Goal: Task Accomplishment & Management: Manage account settings

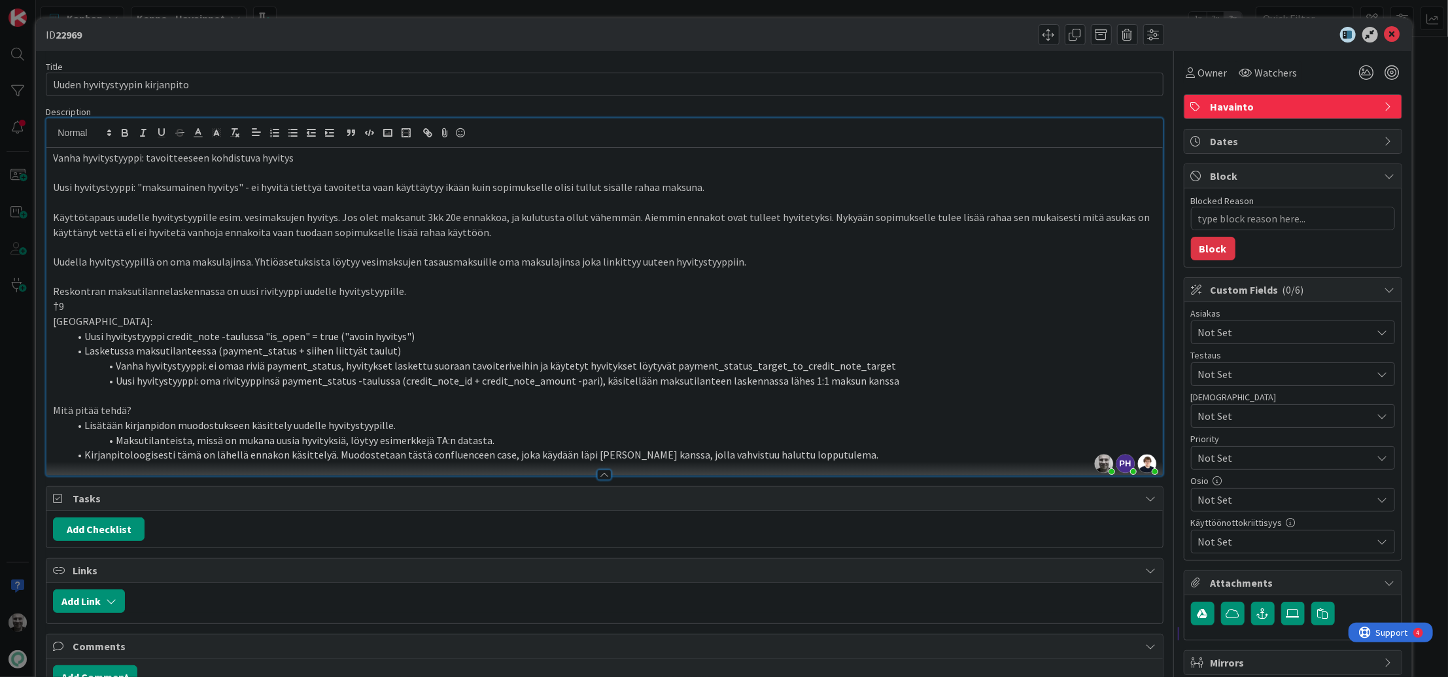
scroll to position [38, 0]
click at [360, 6] on div "ID 22969 Title 30 / 128 Uuden hyvitystyypin kirjanpito Description Jaakko Hämäl…" at bounding box center [724, 338] width 1448 height 677
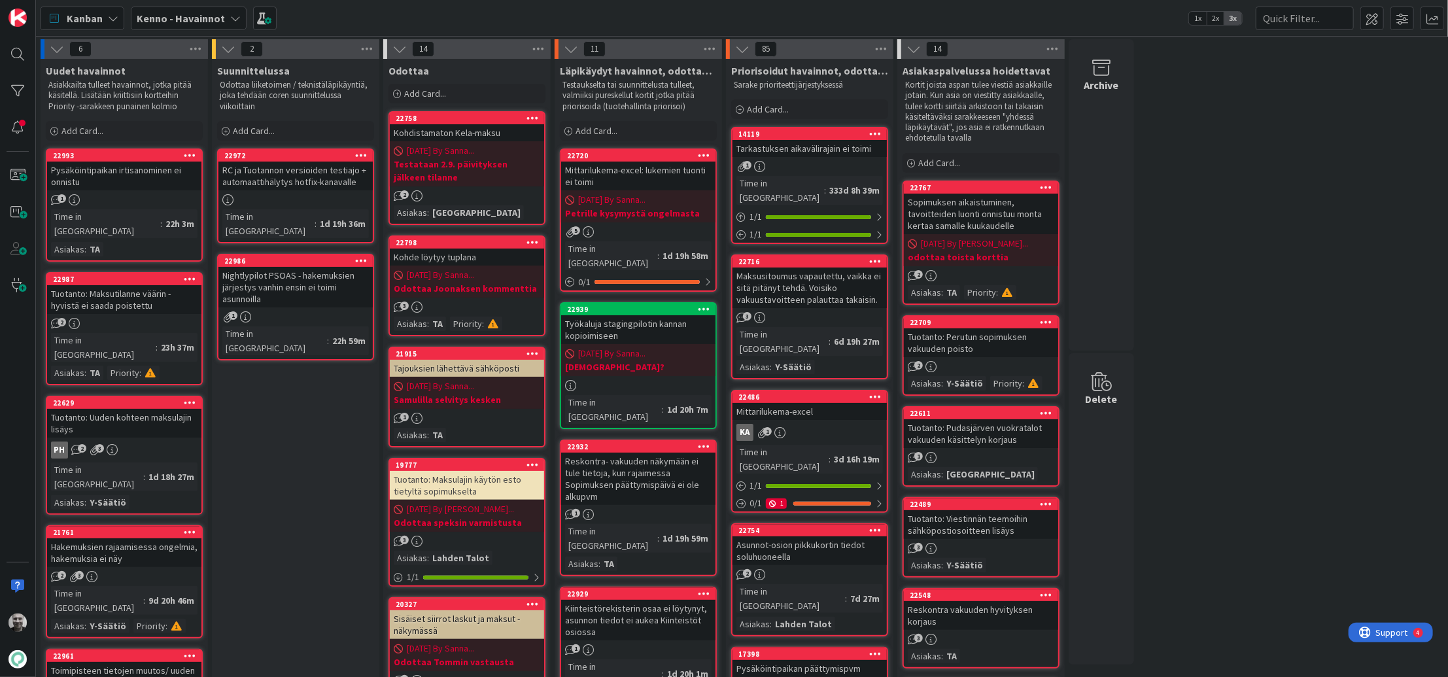
click at [203, 15] on b "Kenno - Havainnot" at bounding box center [181, 18] width 88 height 13
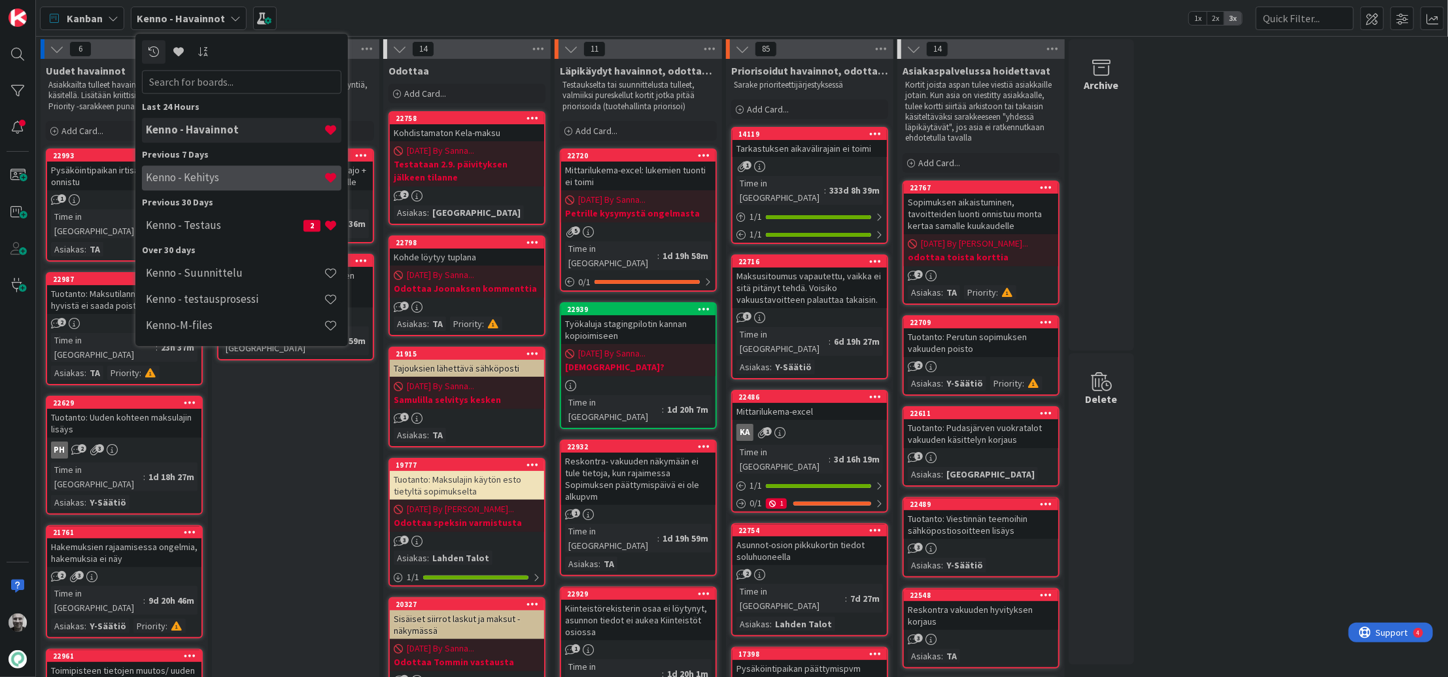
click at [228, 184] on h4 "Kenno - Kehitys" at bounding box center [235, 177] width 178 height 13
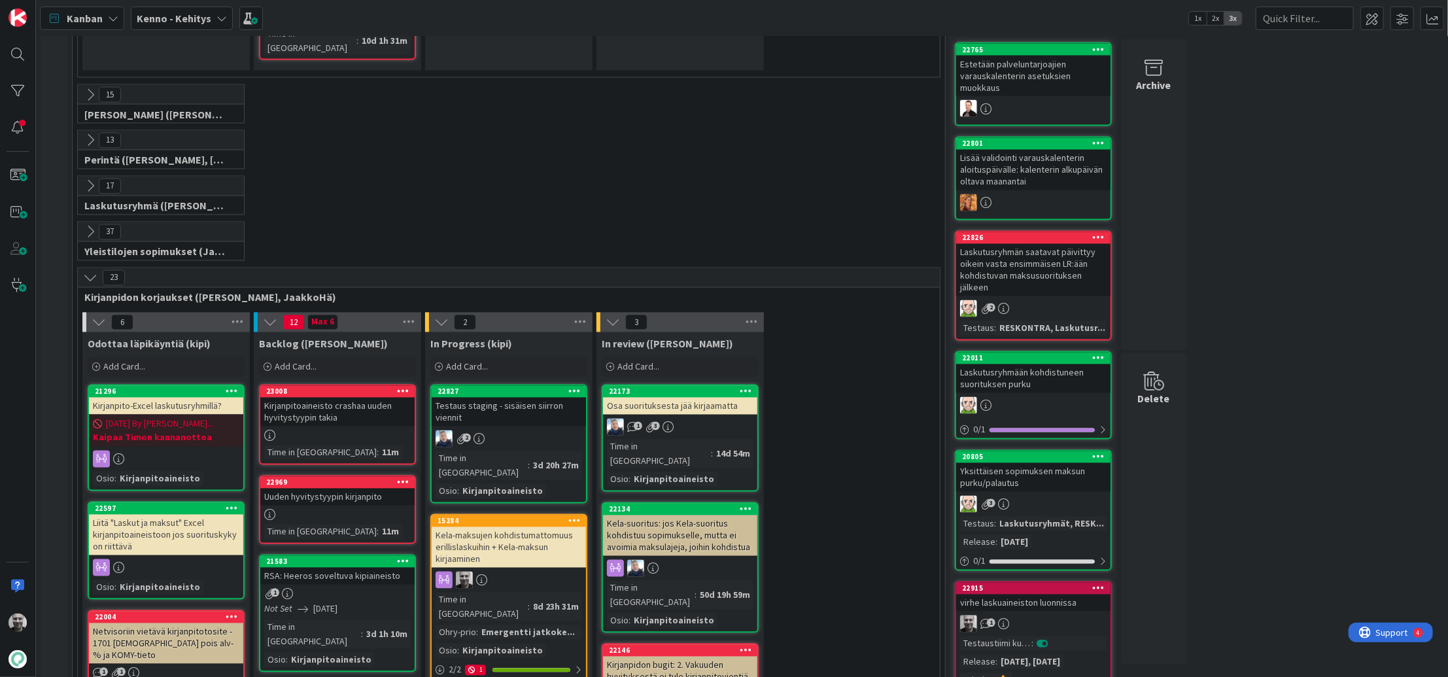
scroll to position [1714, 0]
click at [343, 397] on div "Kirjanpitoaineisto crashaa uuden hyvitystyypin takia" at bounding box center [337, 411] width 154 height 29
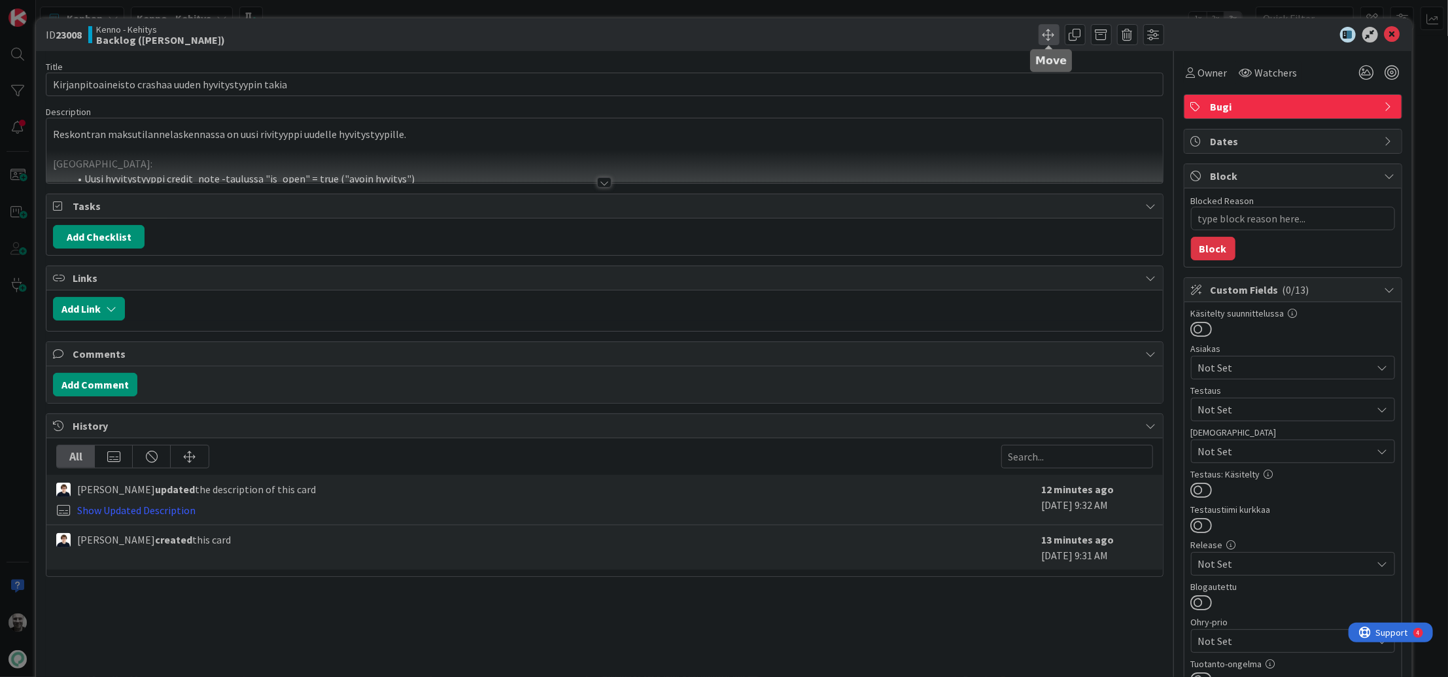
click at [1051, 32] on span at bounding box center [1049, 34] width 21 height 21
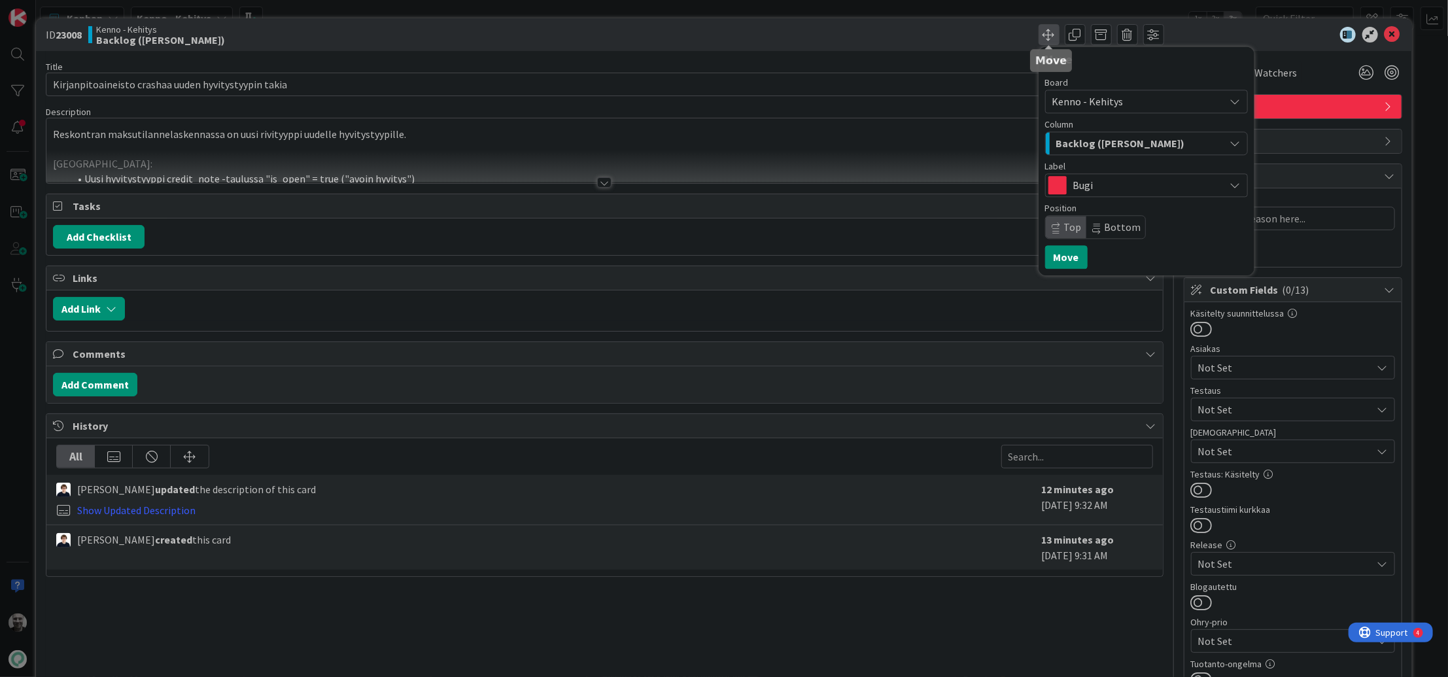
click at [1051, 32] on span at bounding box center [1049, 34] width 21 height 21
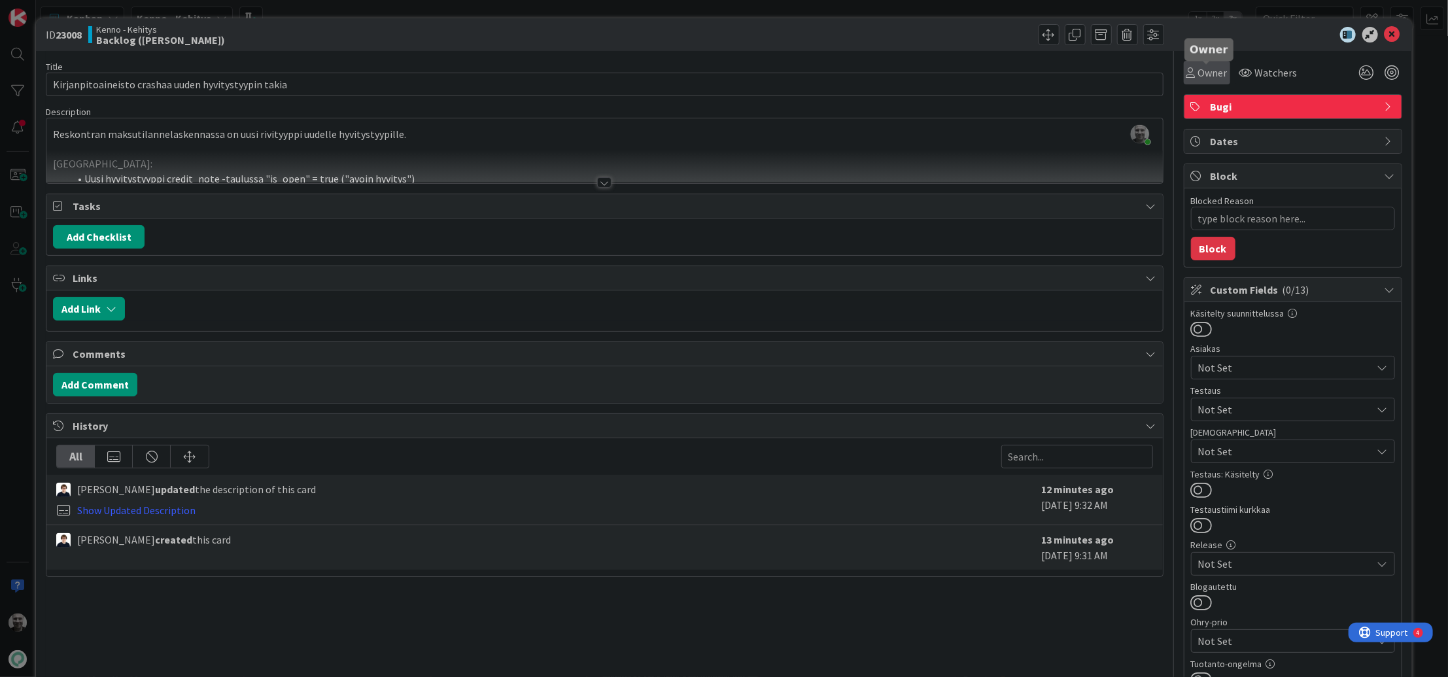
click at [1216, 75] on span "Owner" at bounding box center [1212, 73] width 29 height 16
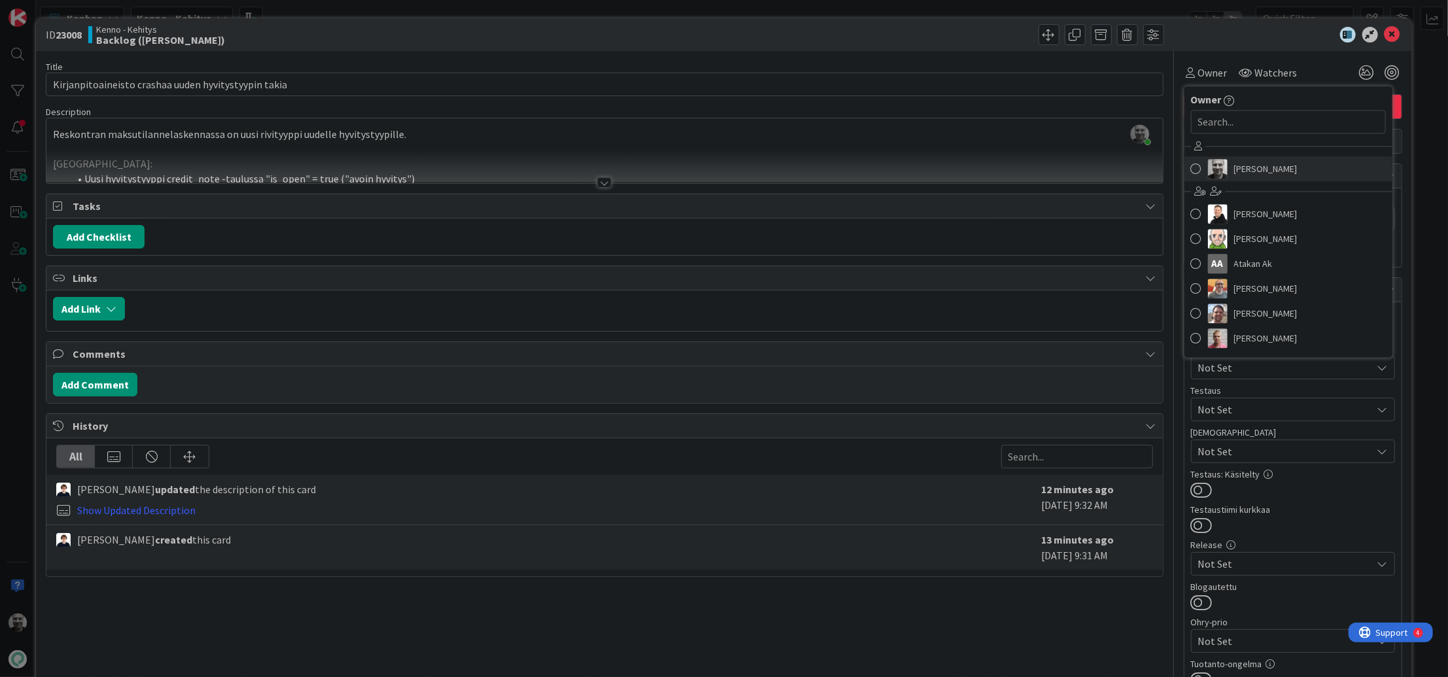
click at [1244, 160] on span "[PERSON_NAME]" at bounding box center [1265, 169] width 63 height 20
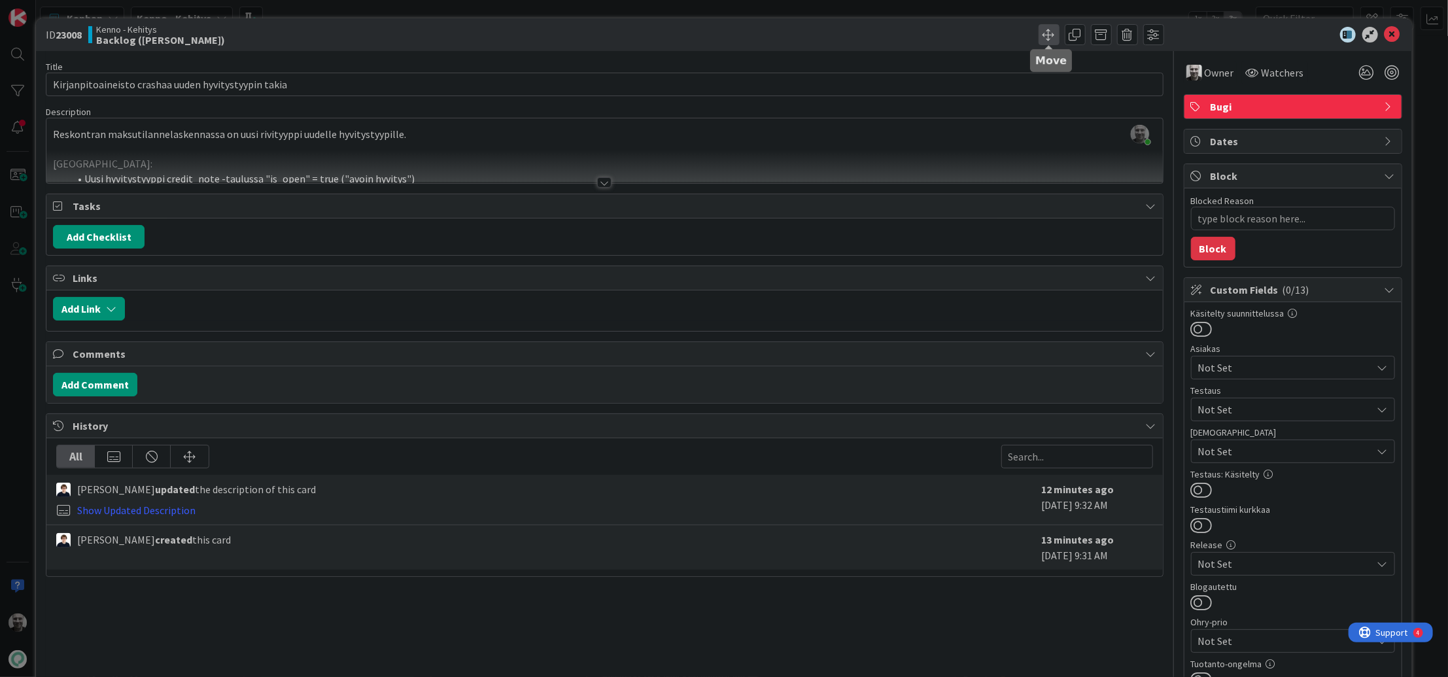
click at [1044, 36] on span at bounding box center [1049, 34] width 21 height 21
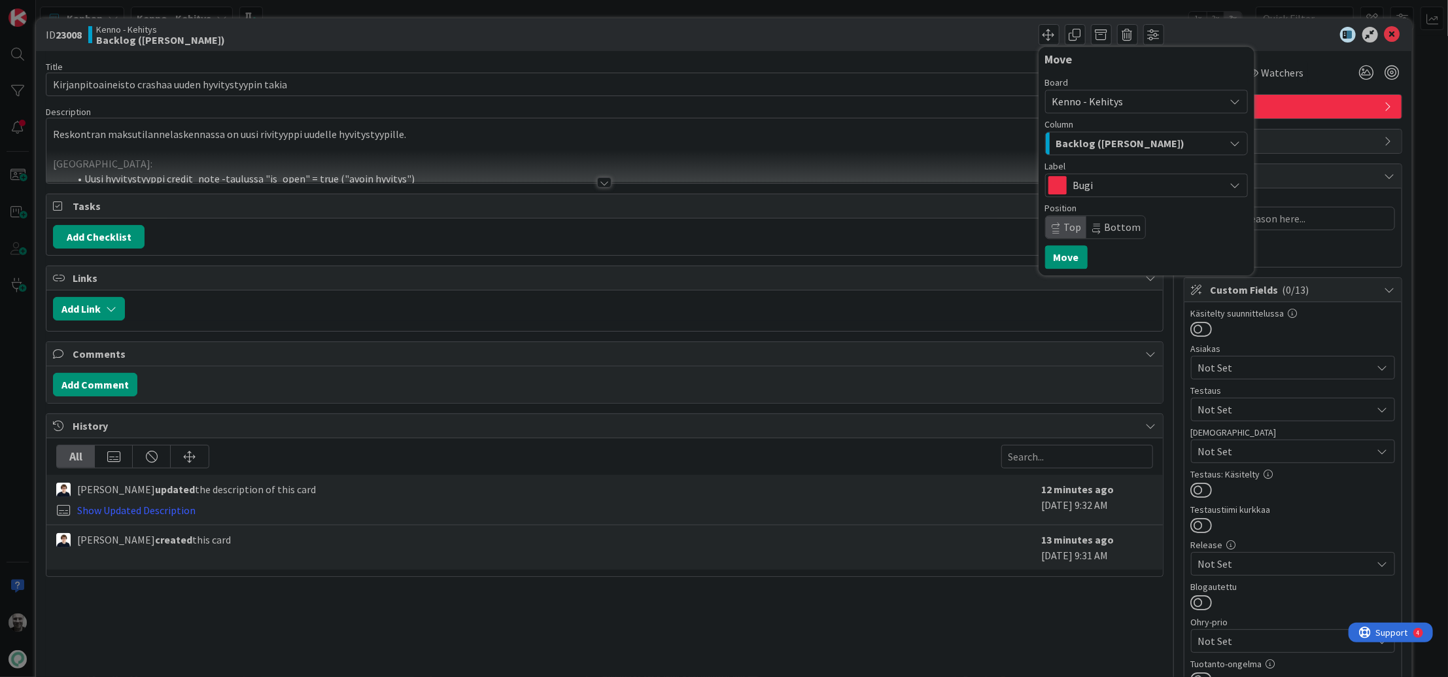
click at [1105, 143] on span "Backlog ([PERSON_NAME])" at bounding box center [1120, 143] width 129 height 17
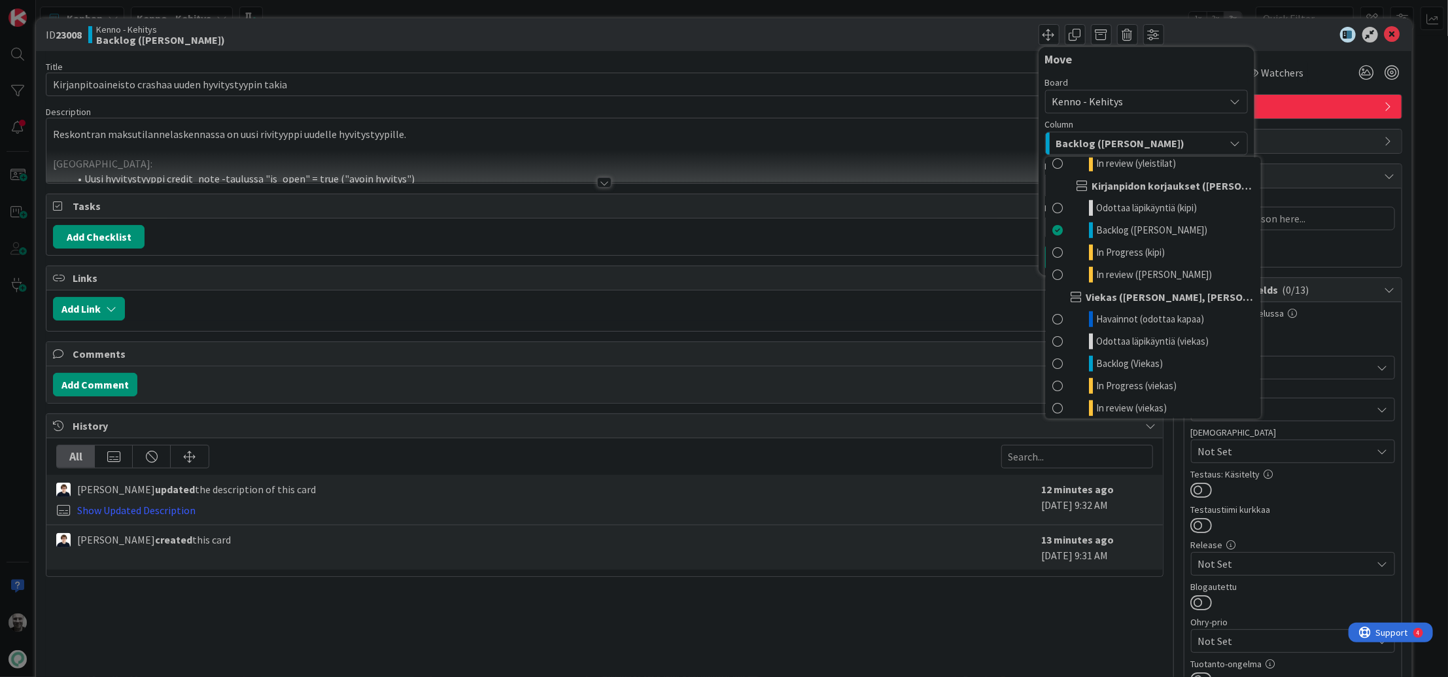
scroll to position [624, 0]
click at [1133, 246] on span "In Progress (kipi)" at bounding box center [1130, 249] width 69 height 16
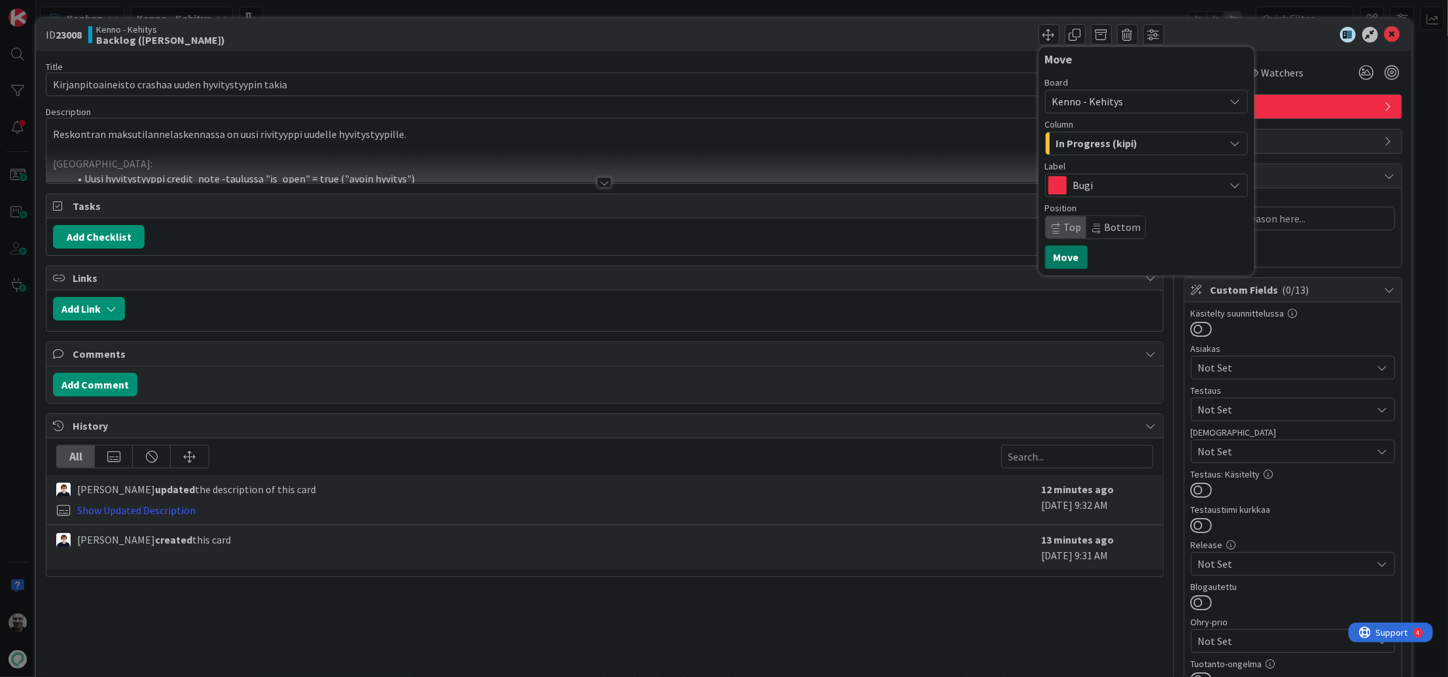
click at [1057, 264] on button "Move" at bounding box center [1066, 257] width 43 height 24
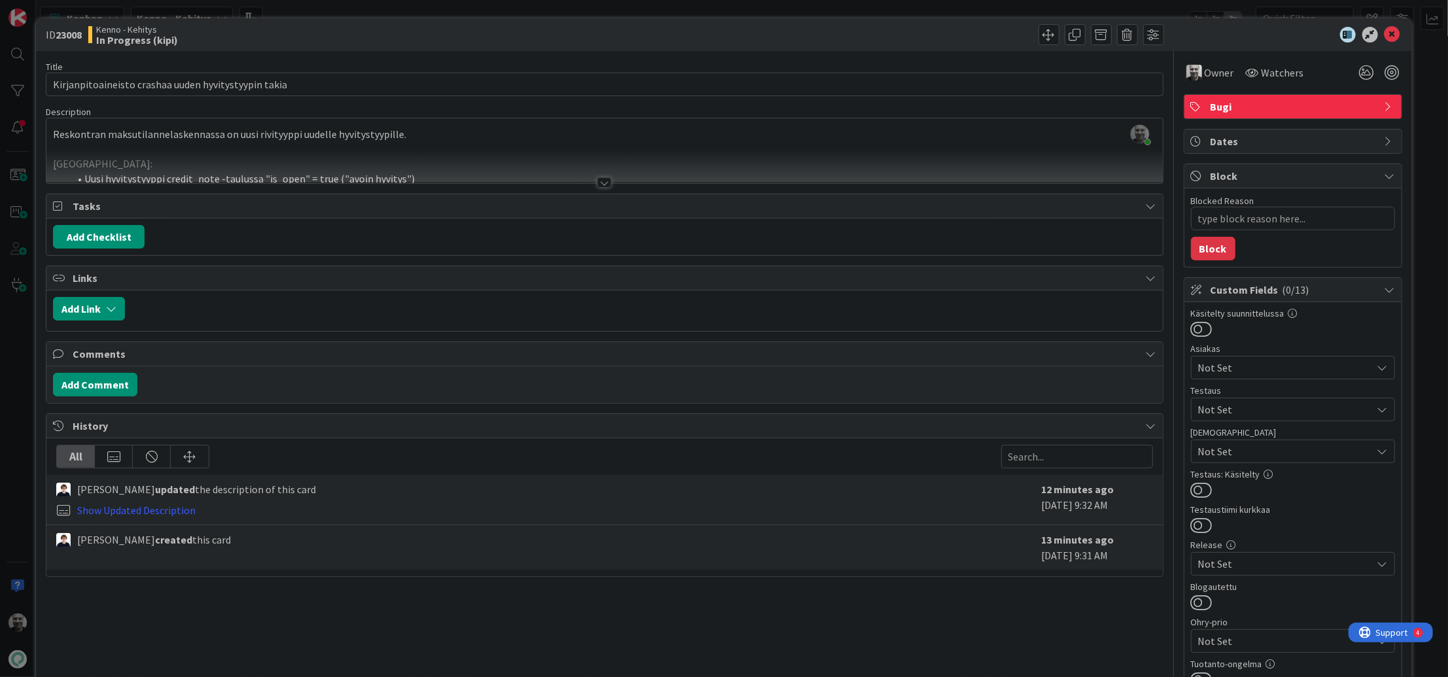
type textarea "x"
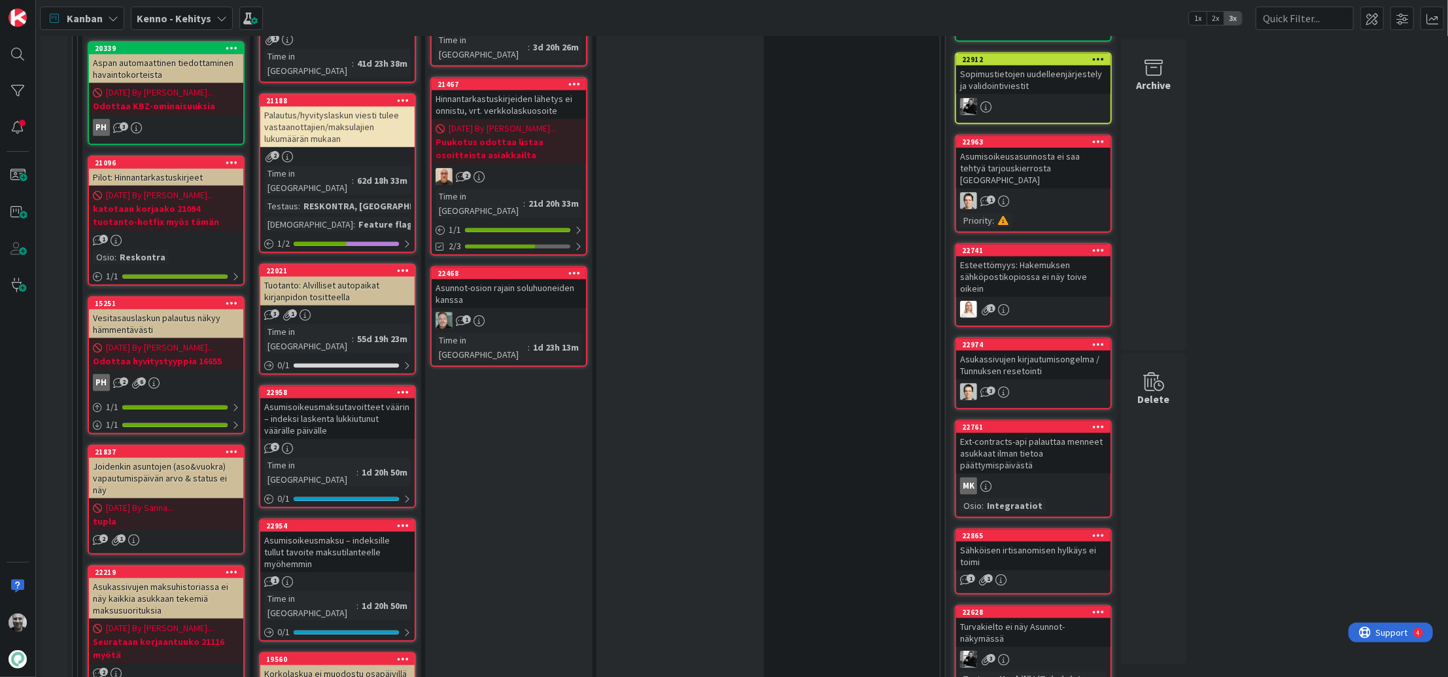
scroll to position [1797, 0]
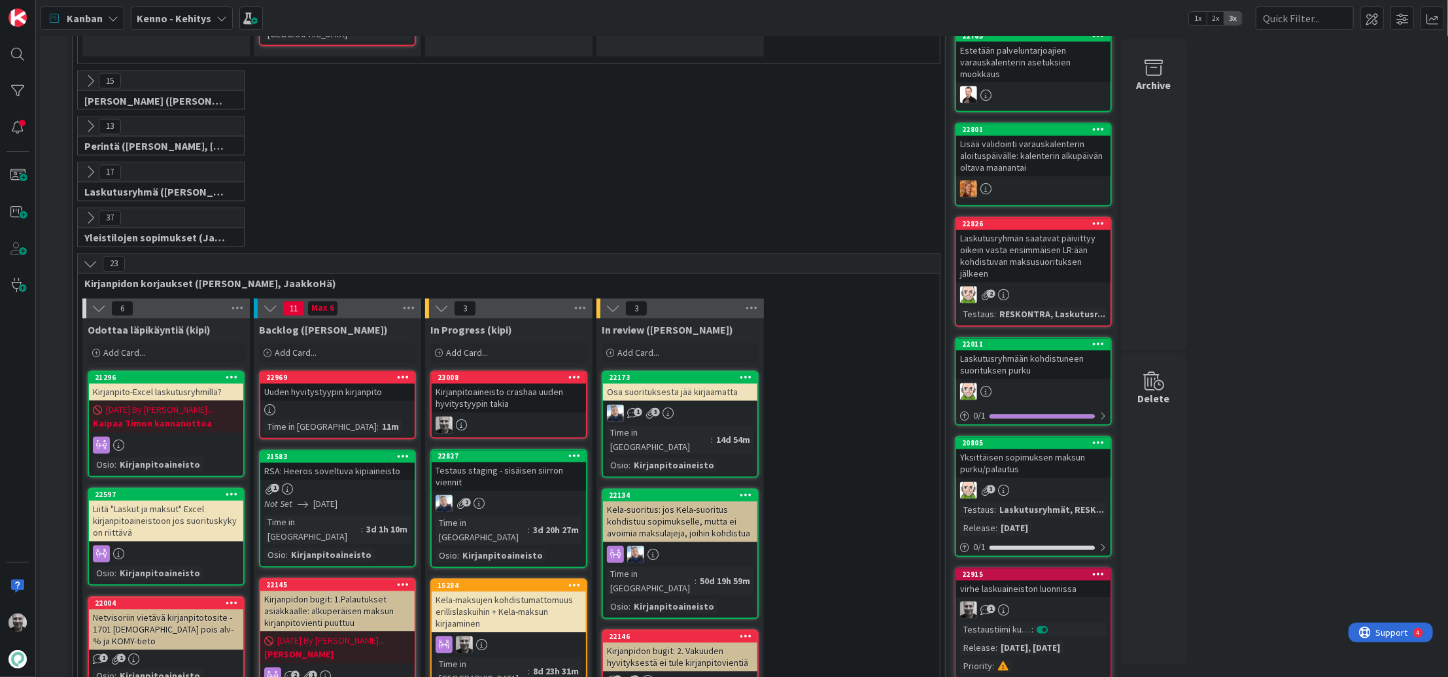
scroll to position [1710, 0]
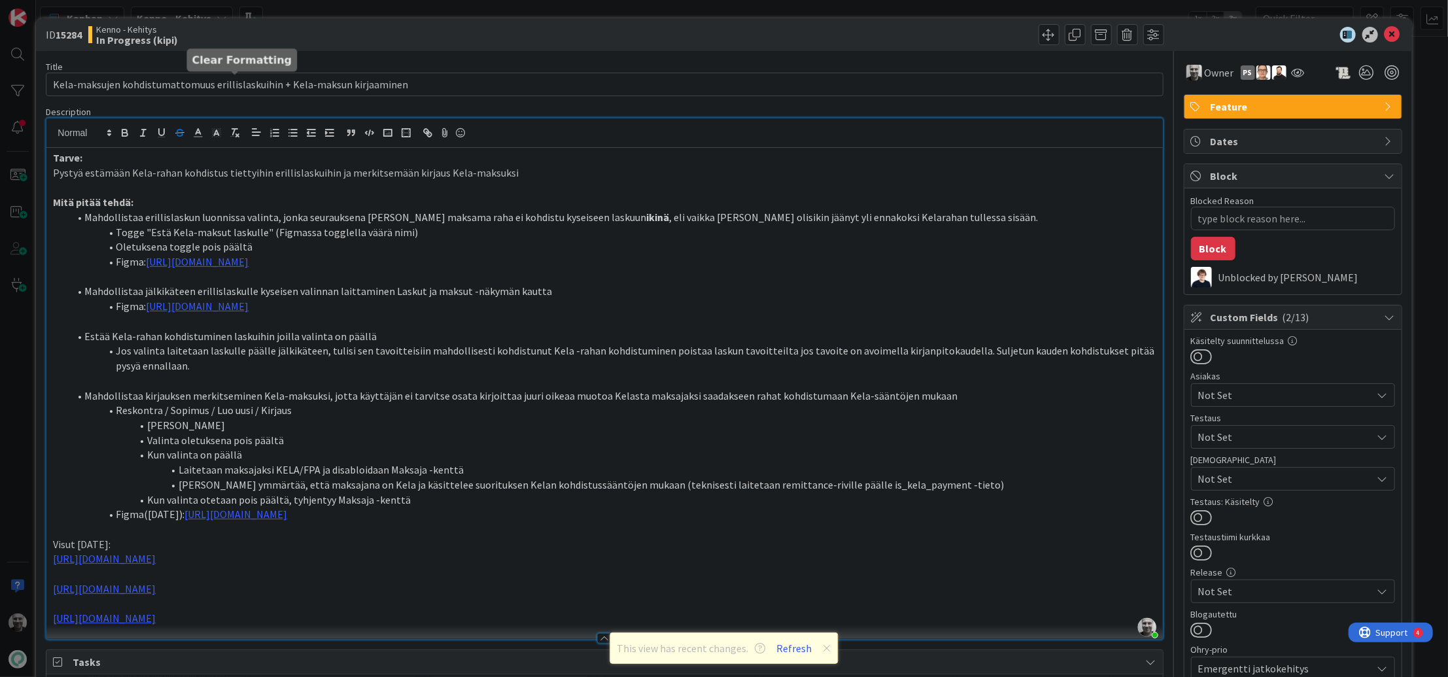
scroll to position [49, 0]
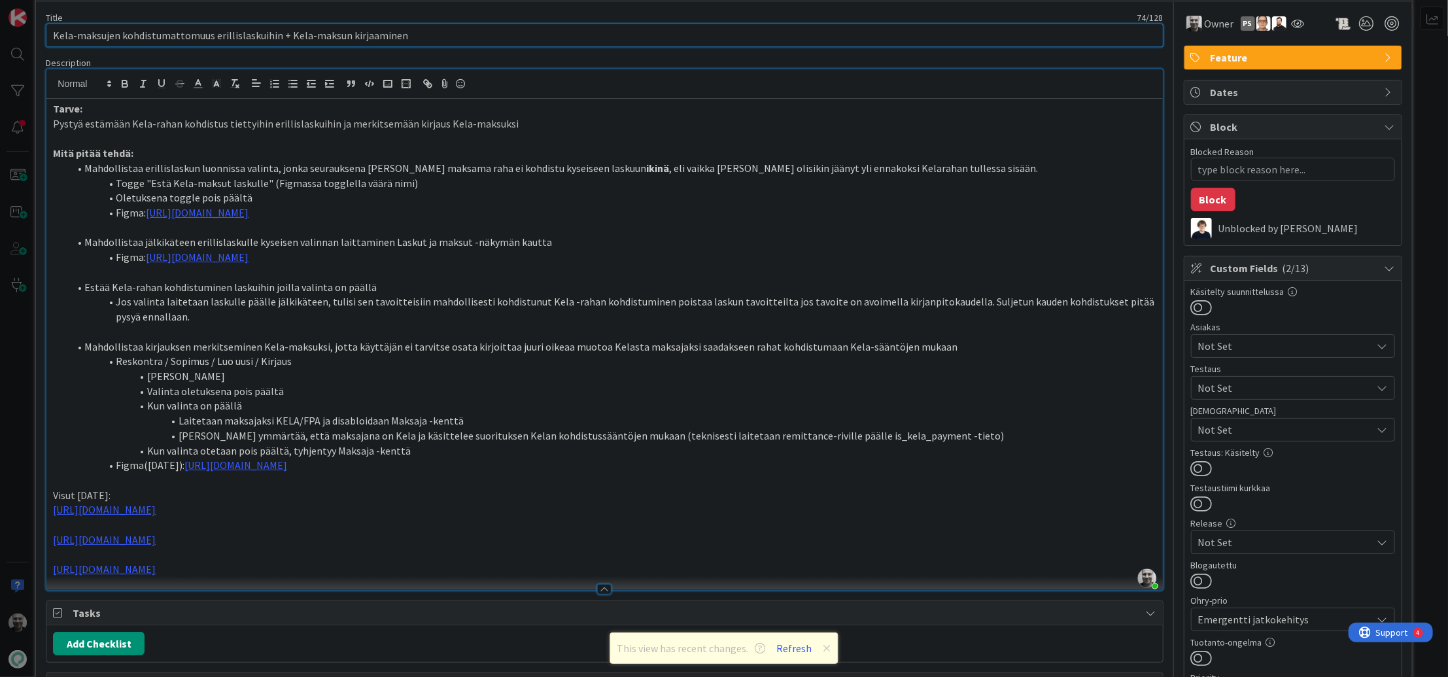
click at [171, 41] on input "Kela-maksujen kohdistumattomuus erillislaskuihin + Kela-maksun kirjaaminen" at bounding box center [604, 36] width 1117 height 24
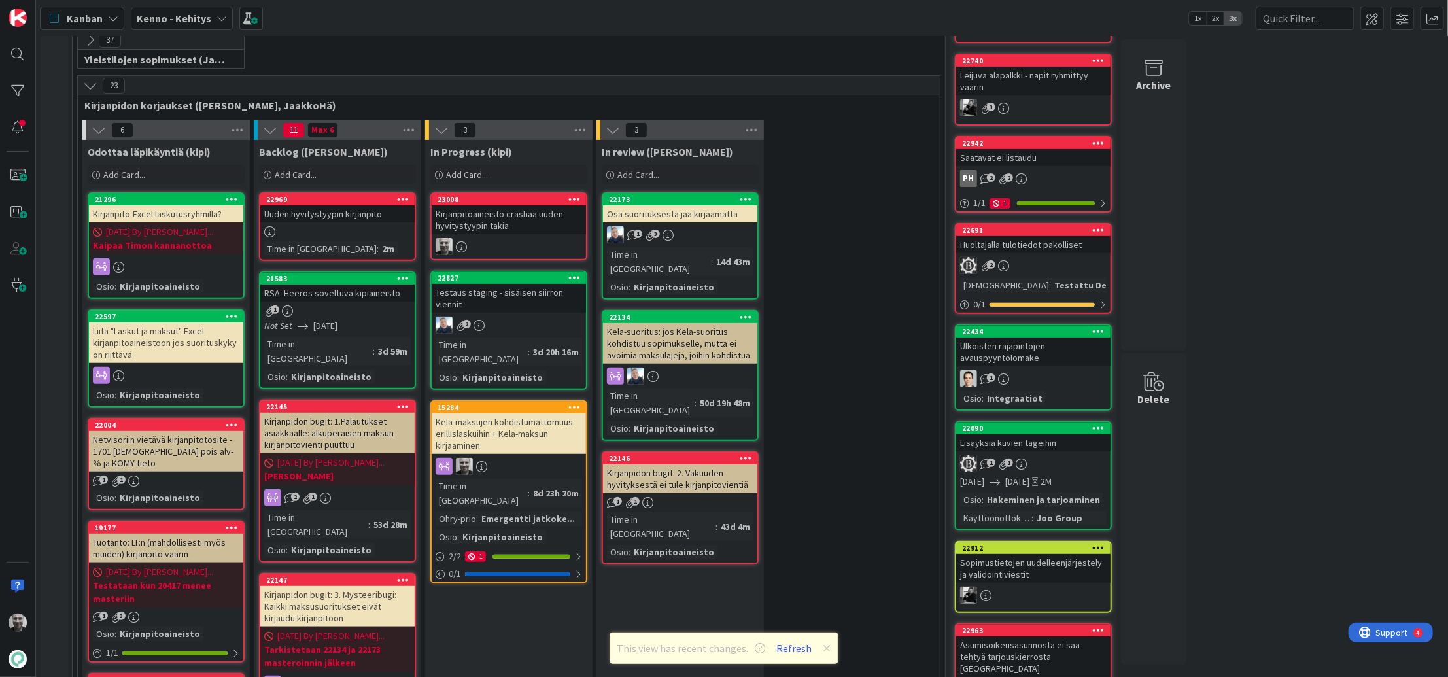
click at [506, 201] on div "23008" at bounding box center [509, 200] width 154 height 12
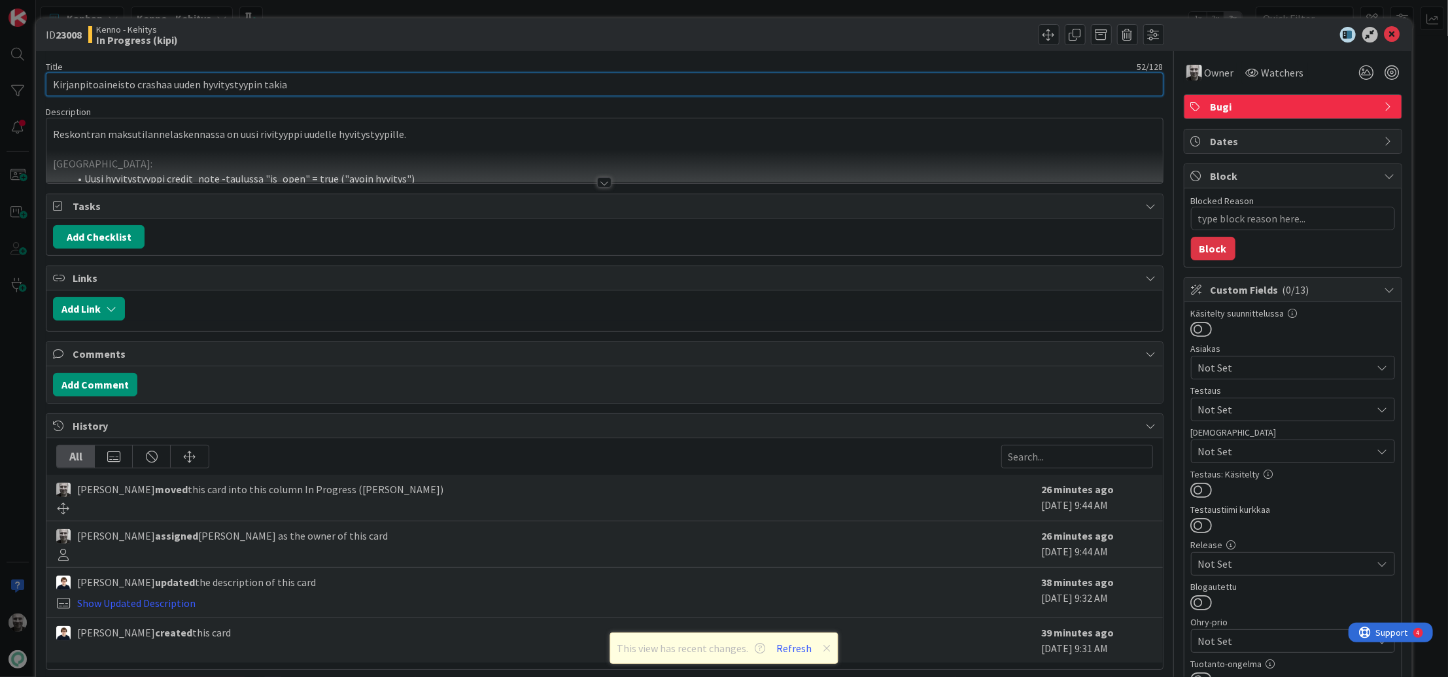
click at [241, 80] on input "Kirjanpitoaineisto crashaa uuden hyvitystyypin takia" at bounding box center [604, 85] width 1117 height 24
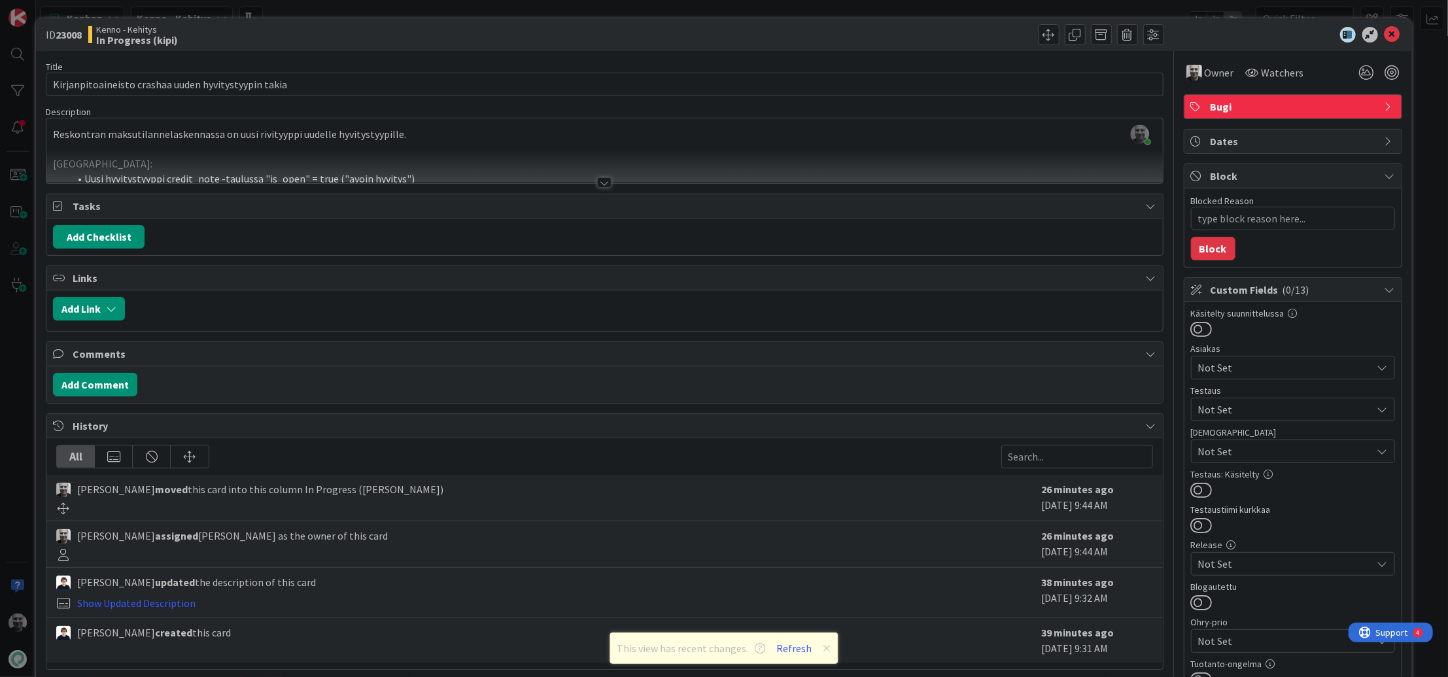
click at [420, 139] on div "Jaakko Hämäläinen joined 2 m ago Reskontran maksutilannelaskennassa on uusi riv…" at bounding box center [604, 150] width 1116 height 65
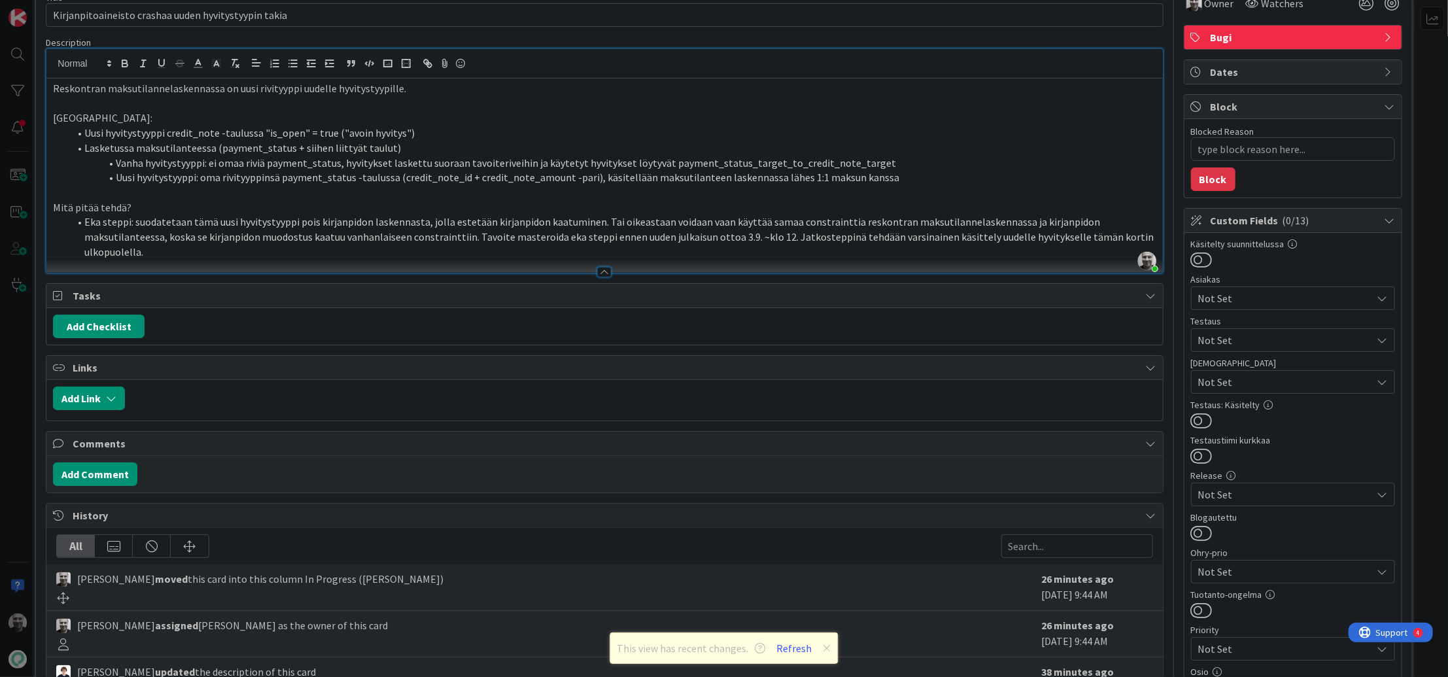
scroll to position [104, 0]
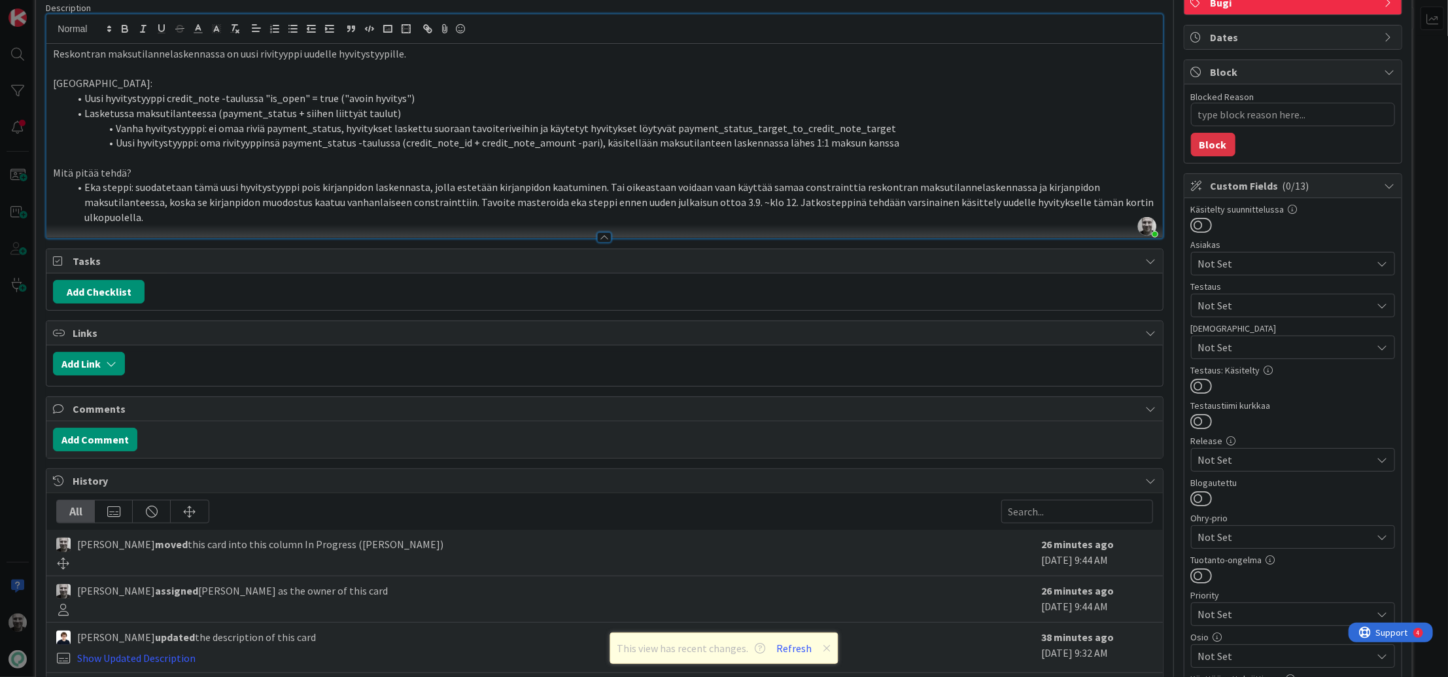
click at [290, 197] on li "Eka steppi: suodatetaan tämä uusi hyvitystyyppi pois kirjanpidon laskennasta, j…" at bounding box center [612, 202] width 1087 height 44
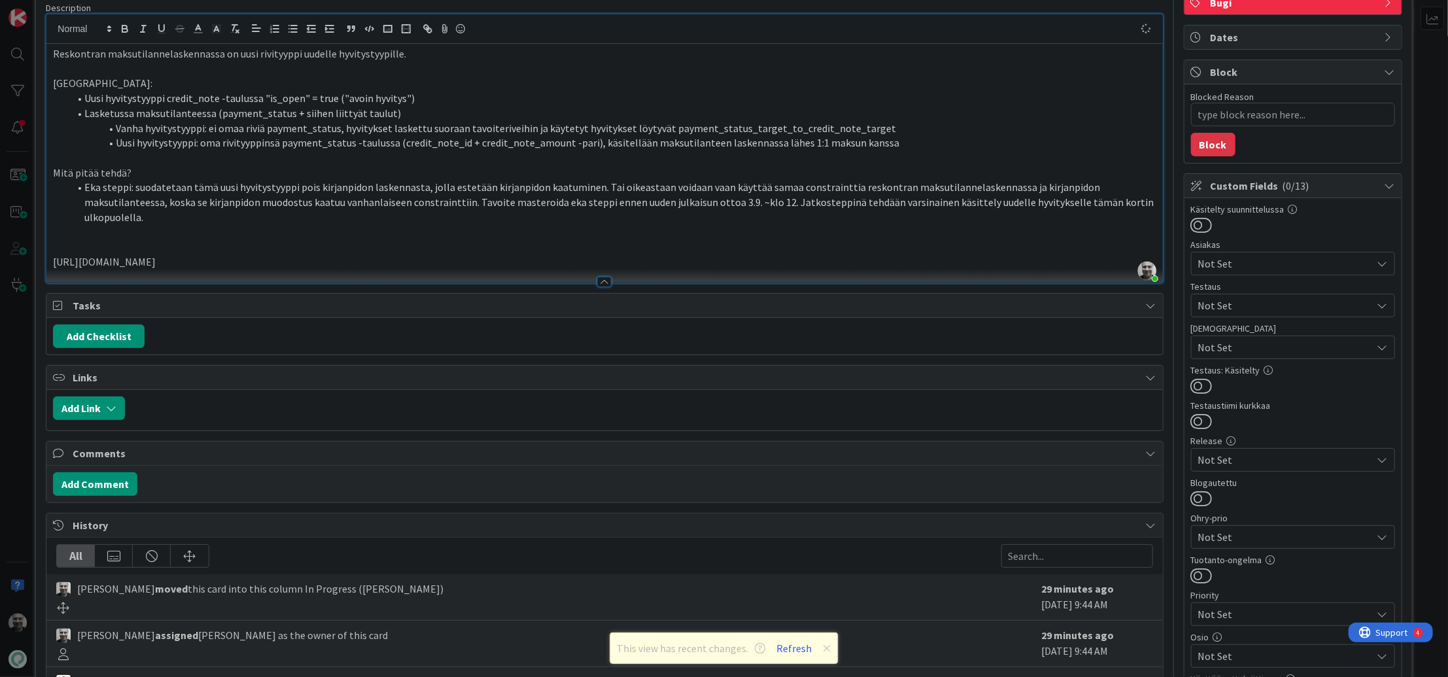
type textarea "x"
click at [786, 646] on button "Refresh" at bounding box center [795, 648] width 44 height 17
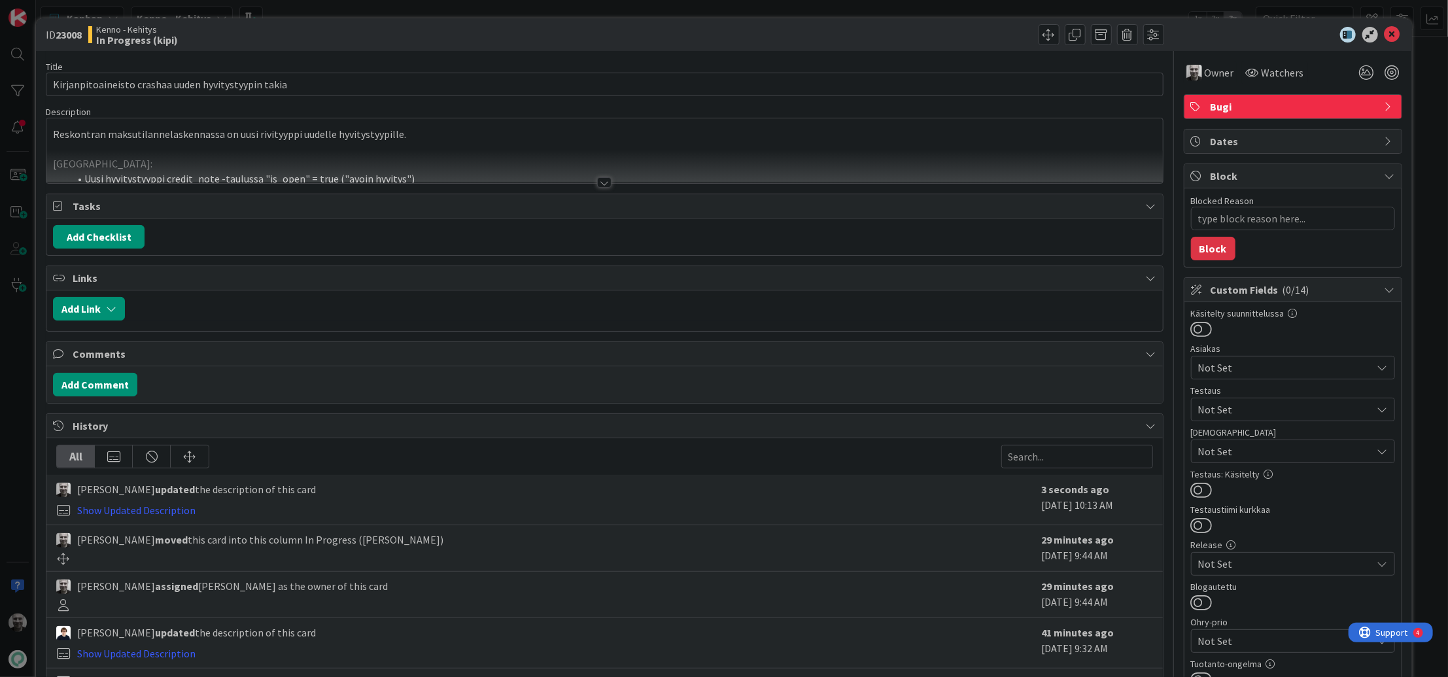
click at [609, 184] on div at bounding box center [604, 182] width 14 height 10
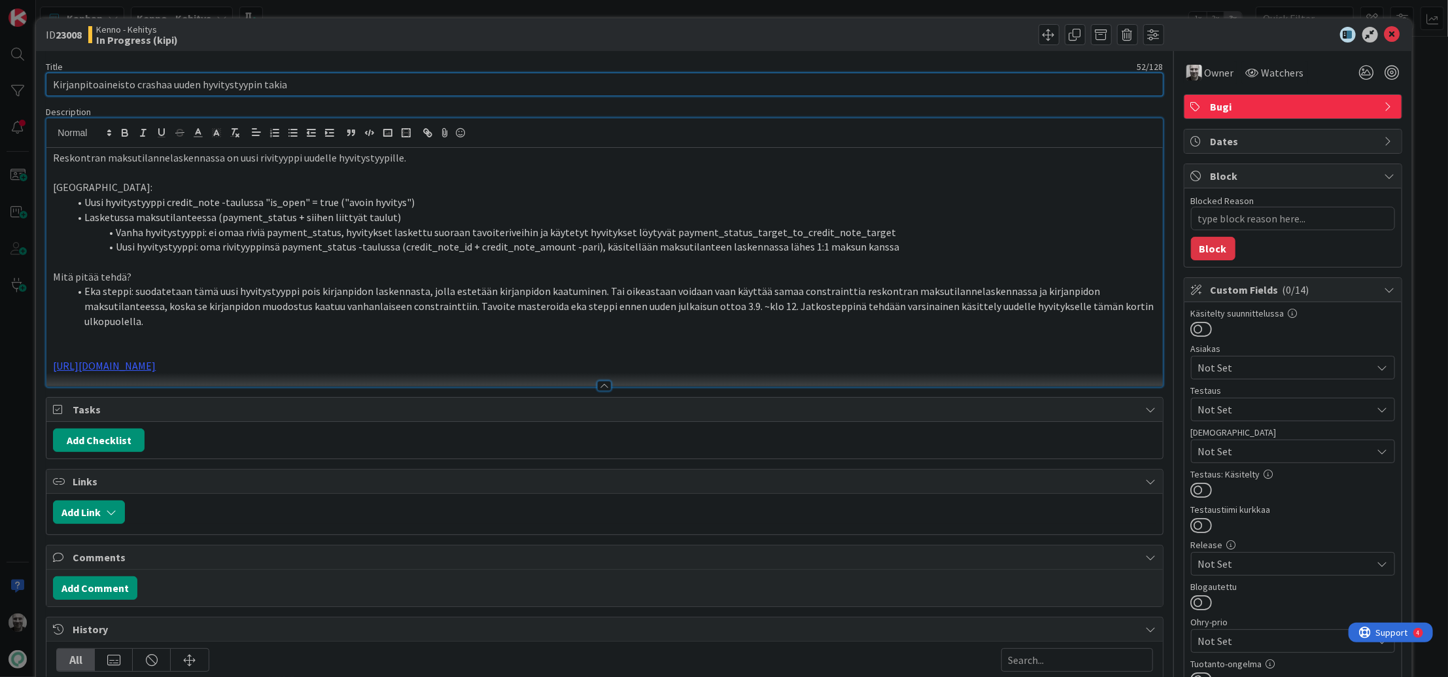
click at [241, 82] on input "Kirjanpitoaineisto crashaa uuden hyvitystyypin takia" at bounding box center [604, 85] width 1117 height 24
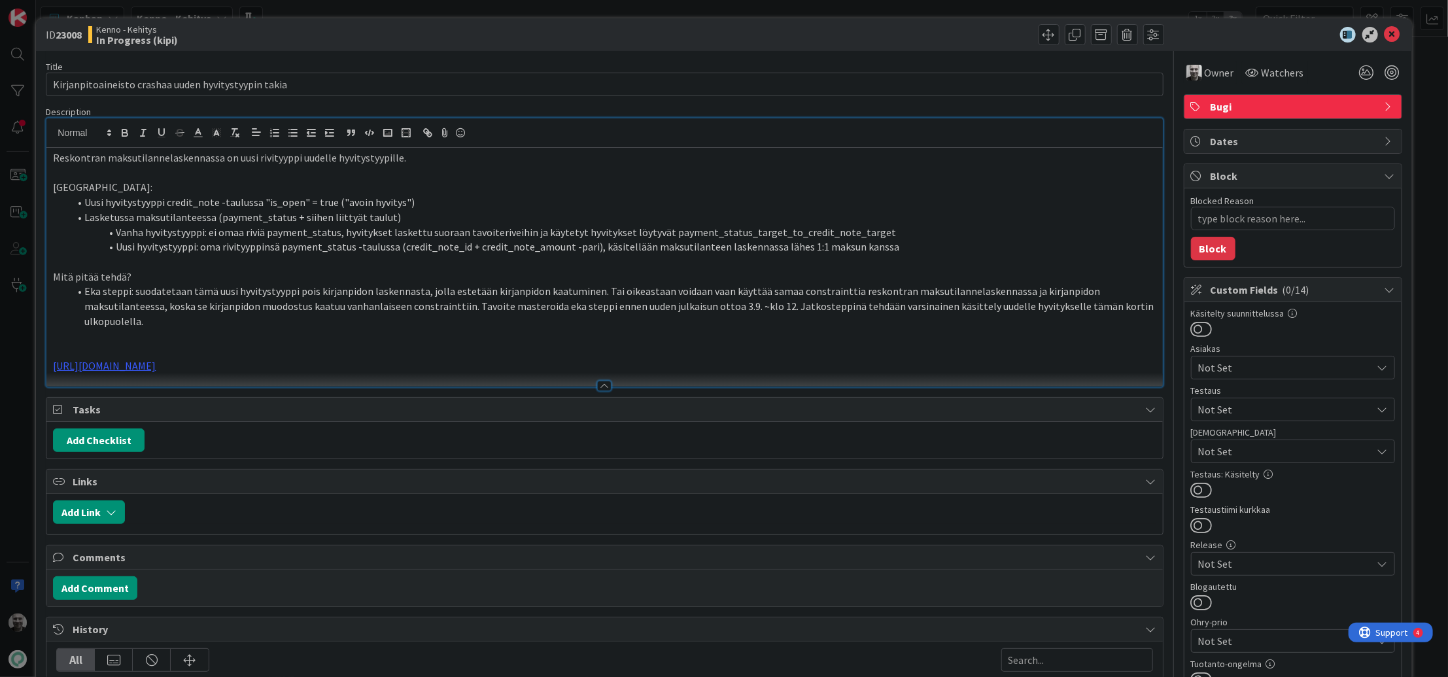
type textarea "x"
